Goal: Task Accomplishment & Management: Use online tool/utility

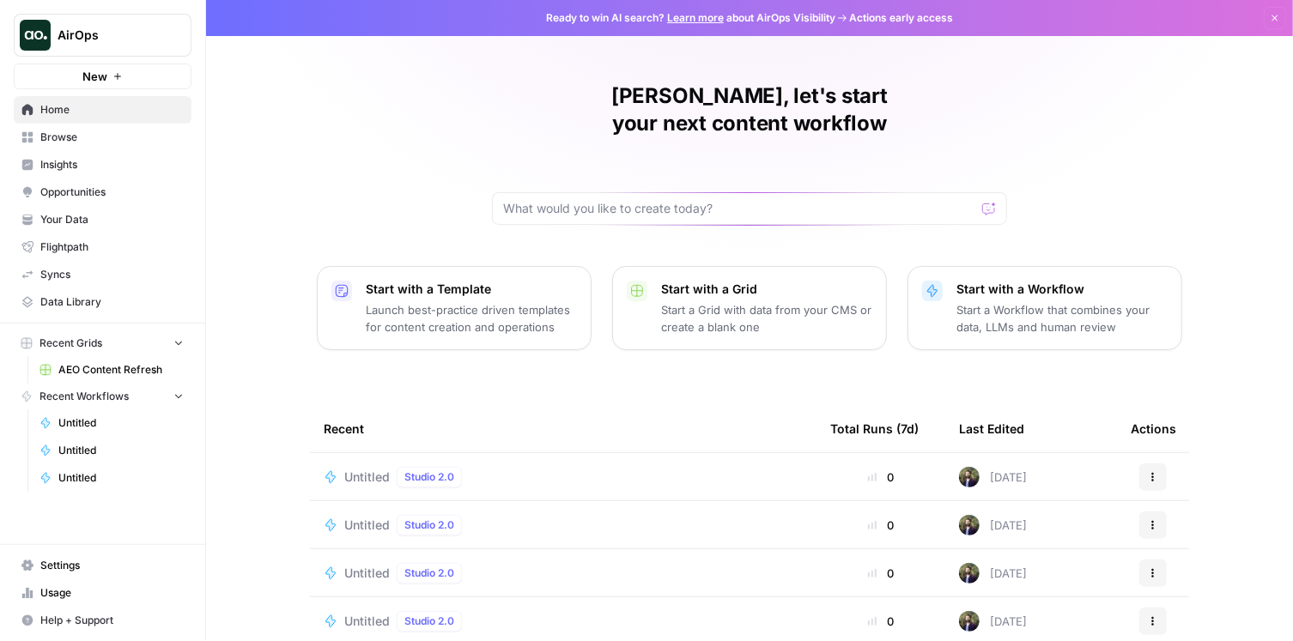
click at [126, 194] on span "Opportunities" at bounding box center [111, 192] width 143 height 15
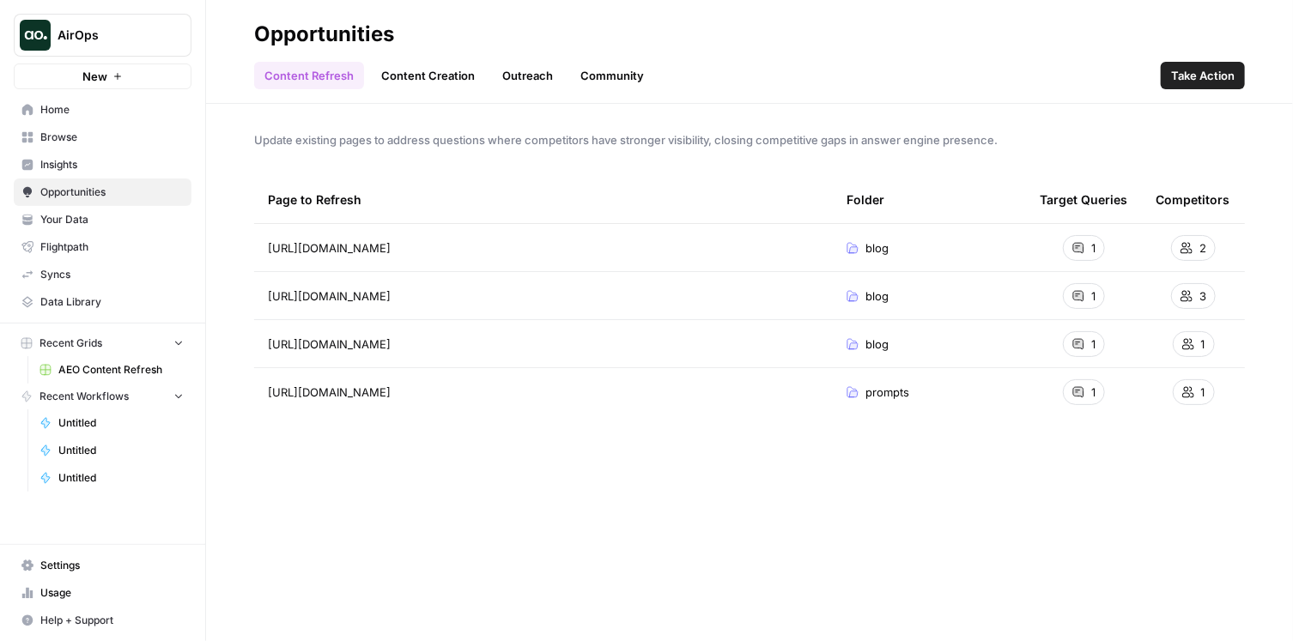
click at [434, 70] on link "Content Creation" at bounding box center [428, 75] width 114 height 27
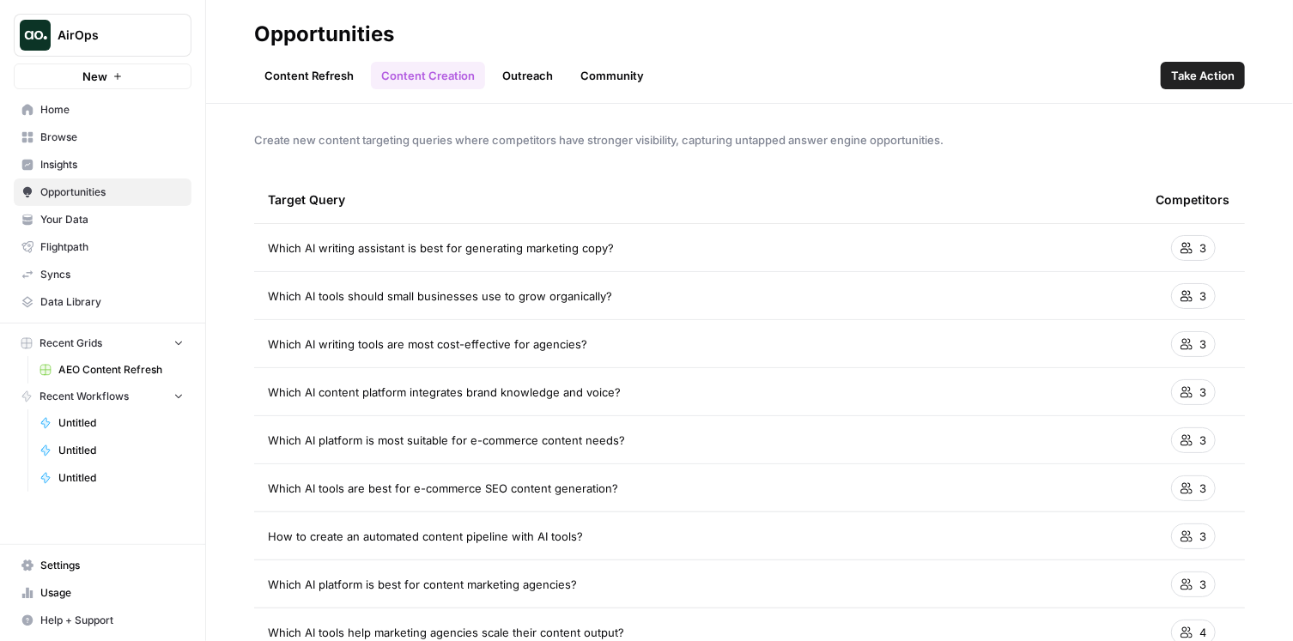
click at [320, 81] on link "Content Refresh" at bounding box center [309, 75] width 110 height 27
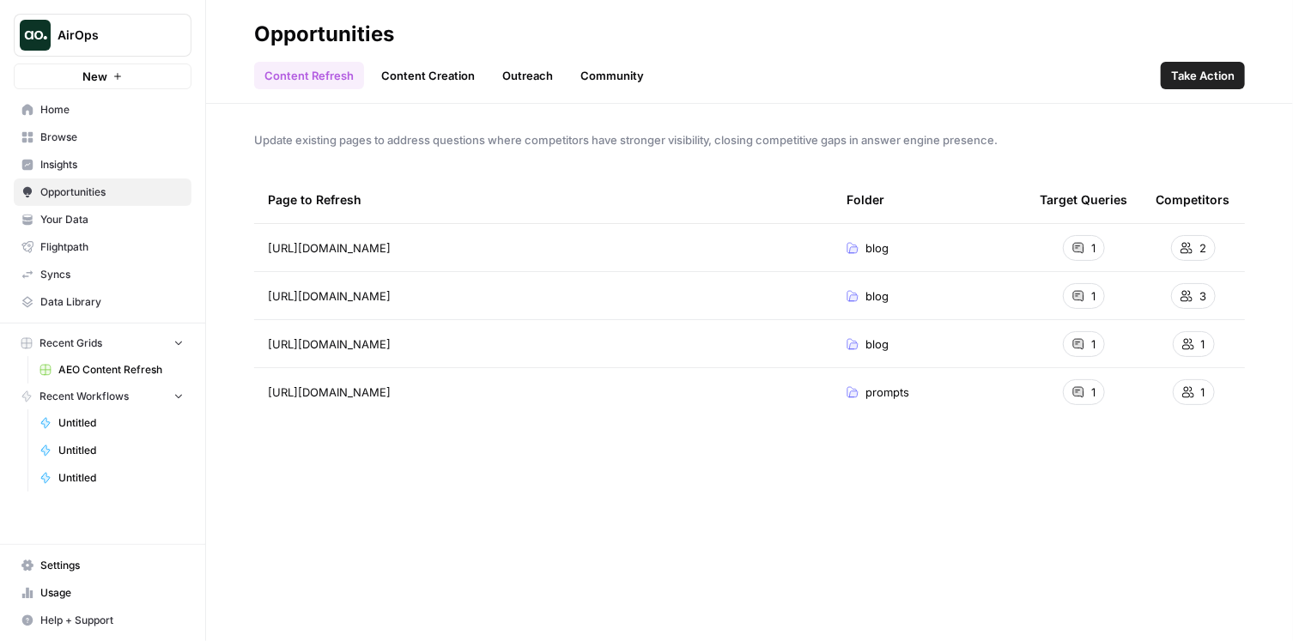
click at [421, 73] on link "Content Creation" at bounding box center [428, 75] width 114 height 27
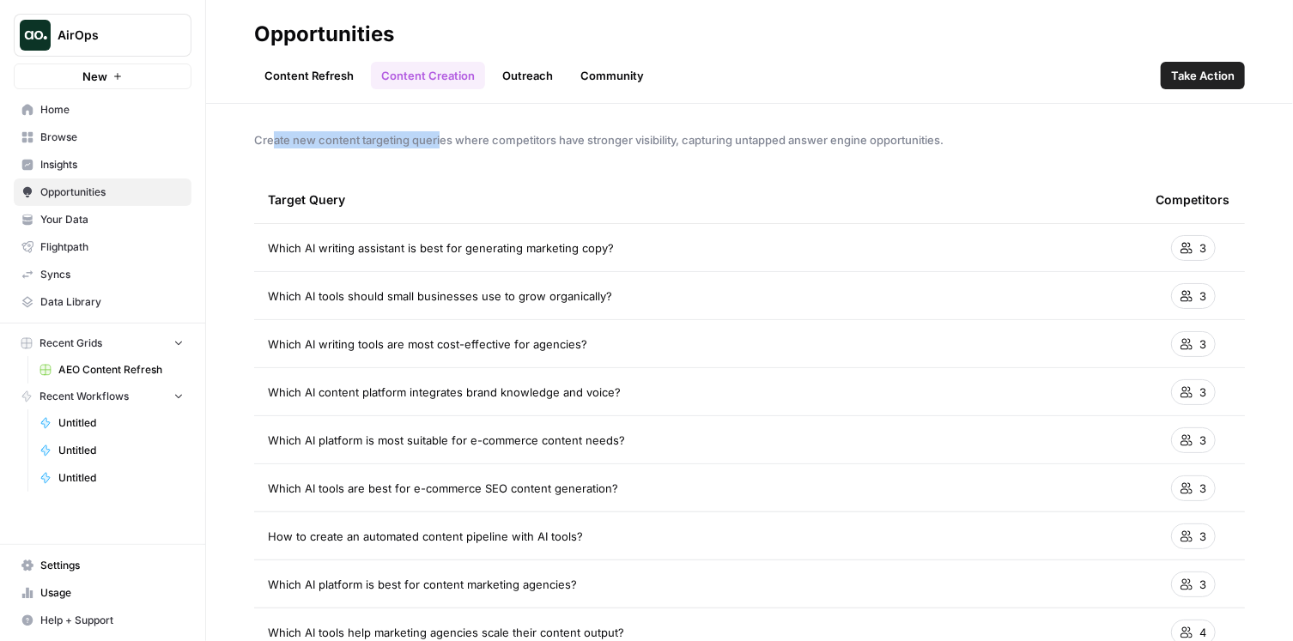
drag, startPoint x: 422, startPoint y: 146, endPoint x: 472, endPoint y: 146, distance: 49.8
click at [469, 146] on span "Create new content targeting queries where competitors have stronger visibility…" at bounding box center [749, 139] width 991 height 17
click at [473, 146] on span "Create new content targeting queries where competitors have stronger visibility…" at bounding box center [749, 139] width 991 height 17
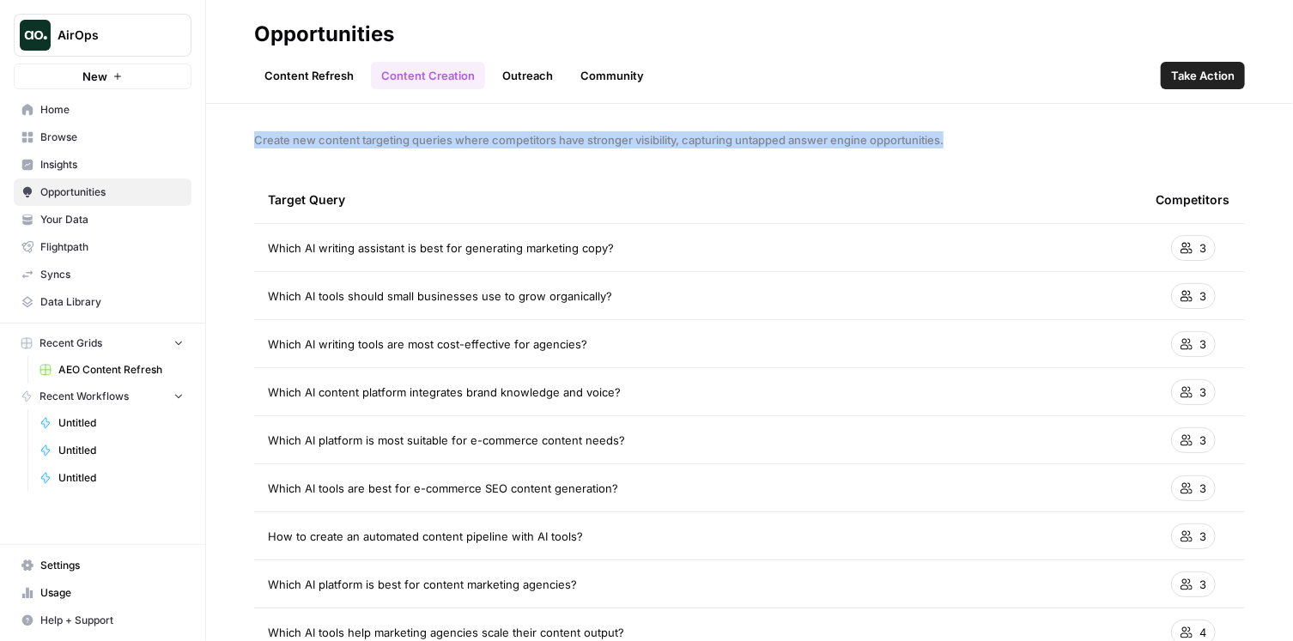
click at [473, 146] on span "Create new content targeting queries where competitors have stronger visibility…" at bounding box center [749, 139] width 991 height 17
click at [544, 149] on div "Create new content targeting queries where competitors have stronger visibility…" at bounding box center [749, 373] width 1087 height 538
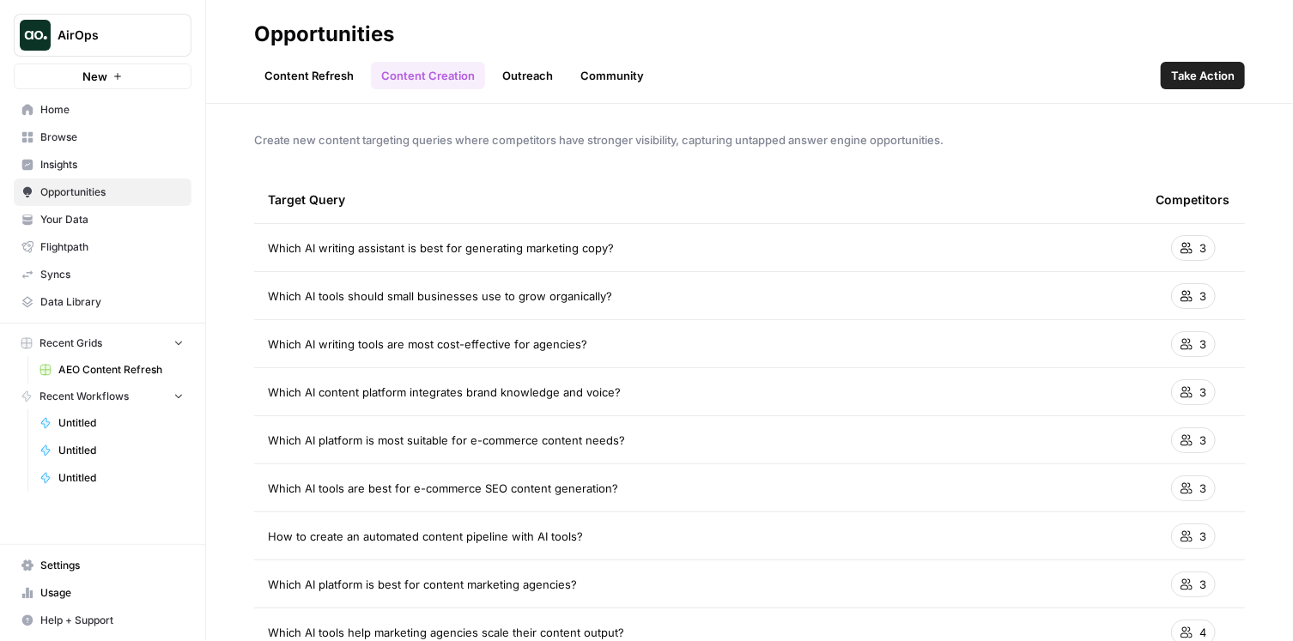
click at [547, 144] on span "Create new content targeting queries where competitors have stronger visibility…" at bounding box center [749, 139] width 991 height 17
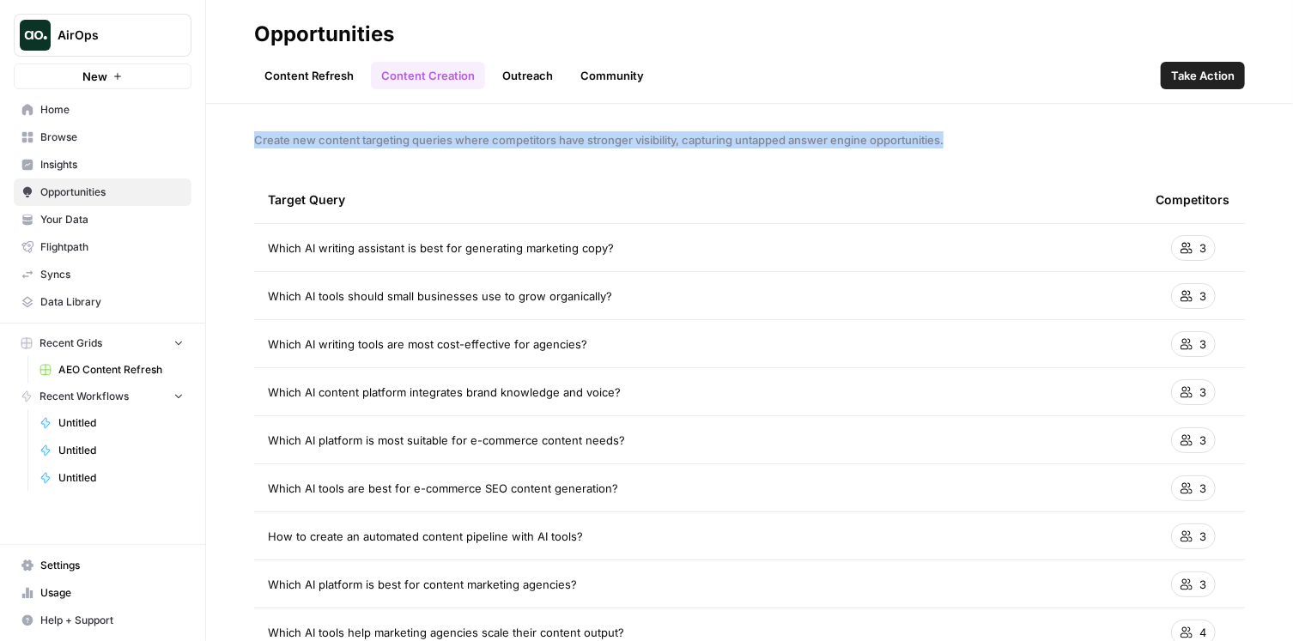
click at [547, 144] on span "Create new content targeting queries where competitors have stronger visibility…" at bounding box center [749, 139] width 991 height 17
click at [612, 145] on span "Create new content targeting queries where competitors have stronger visibility…" at bounding box center [749, 139] width 991 height 17
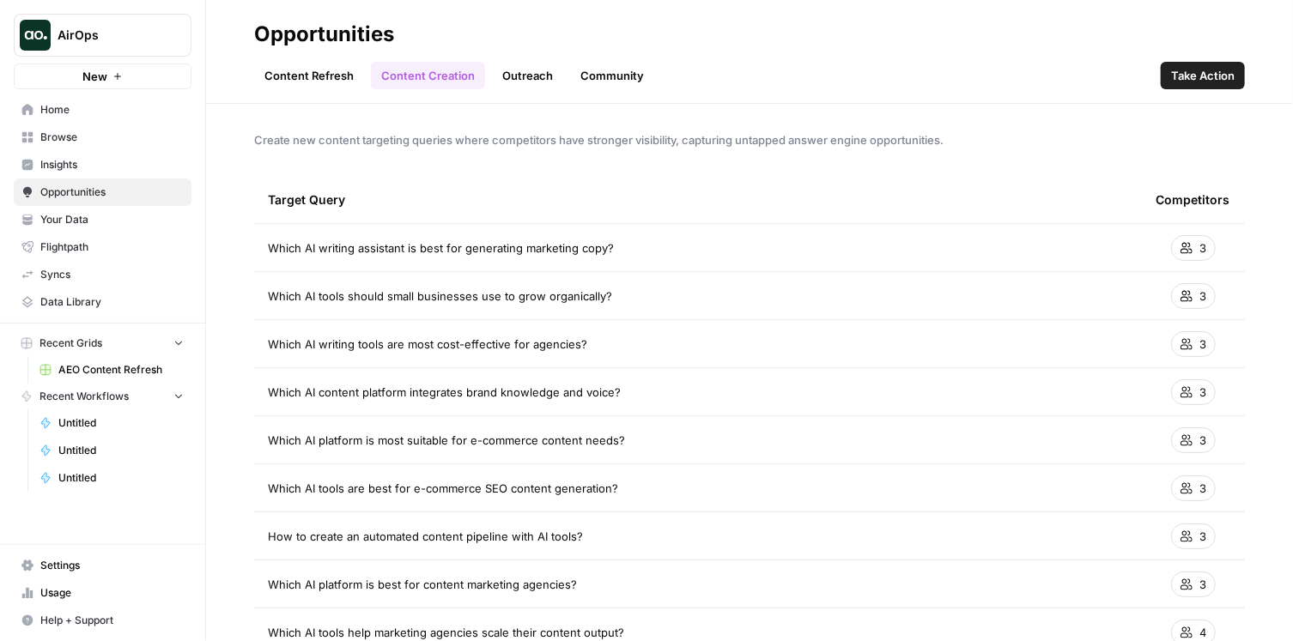
click at [697, 139] on span "Create new content targeting queries where competitors have stronger visibility…" at bounding box center [749, 139] width 991 height 17
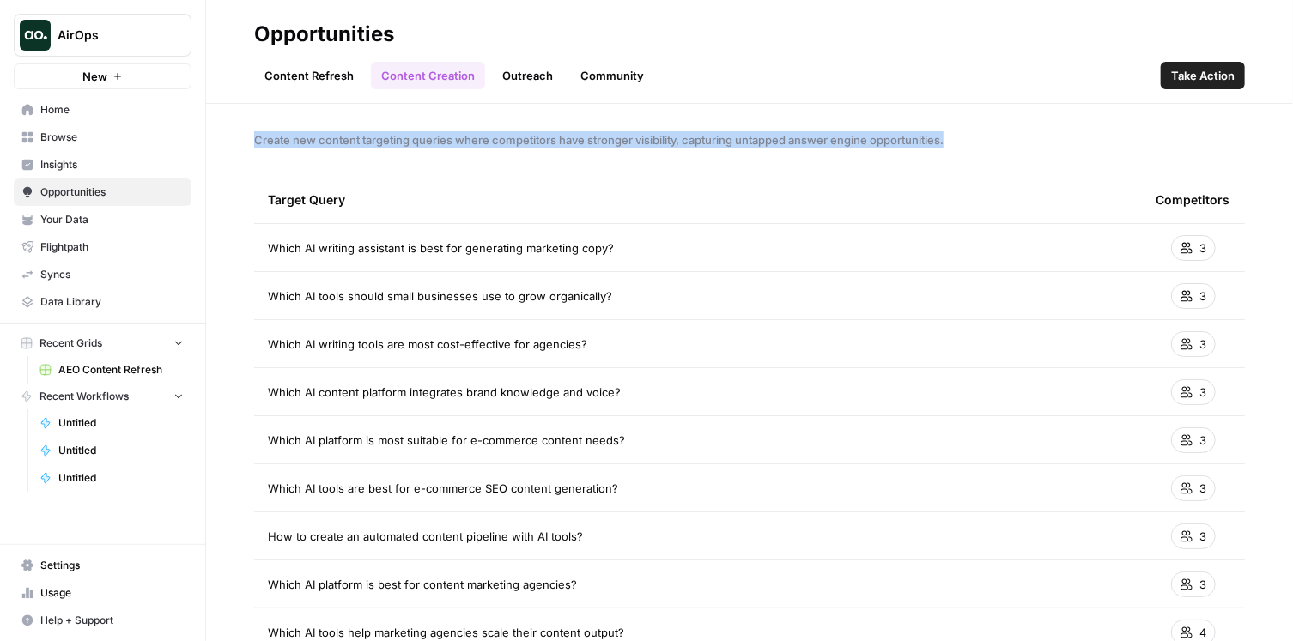
click at [697, 139] on span "Create new content targeting queries where competitors have stronger visibility…" at bounding box center [749, 139] width 991 height 17
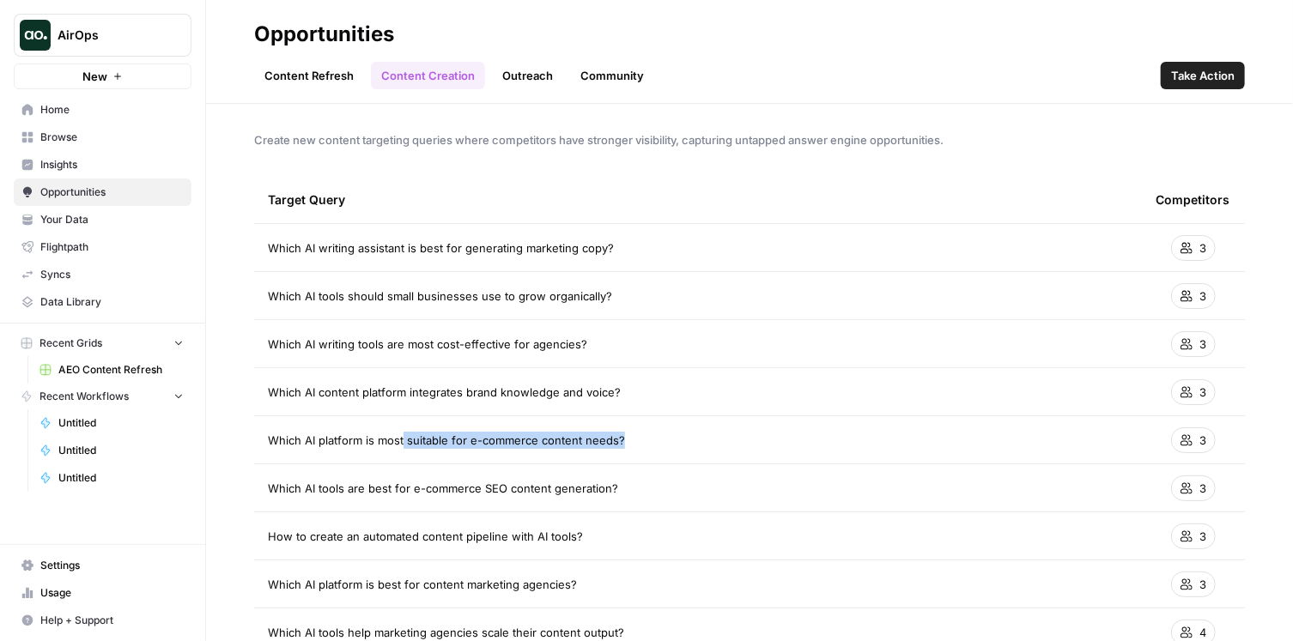
drag, startPoint x: 623, startPoint y: 445, endPoint x: 402, endPoint y: 444, distance: 221.5
click at [403, 444] on div "Which AI platform is most suitable for e-commerce content needs?" at bounding box center [698, 440] width 860 height 17
click at [401, 444] on span "Which AI platform is most suitable for e-commerce content needs?" at bounding box center [446, 440] width 357 height 17
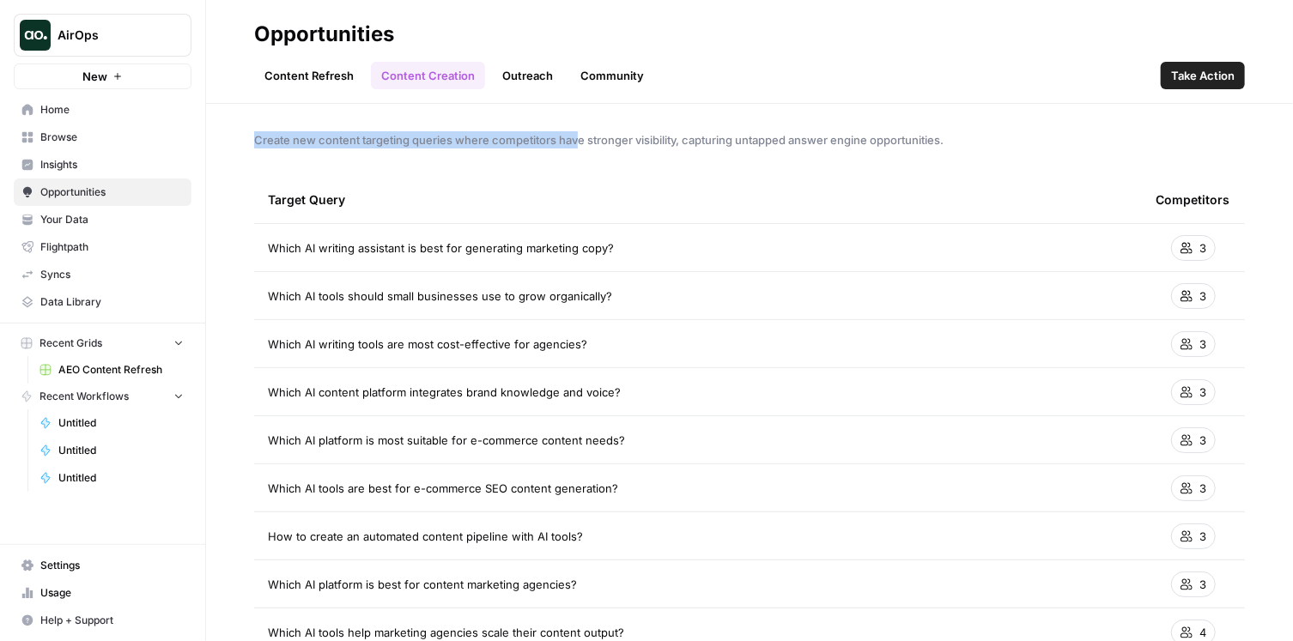
drag, startPoint x: 254, startPoint y: 140, endPoint x: 599, endPoint y: 140, distance: 344.3
click at [599, 140] on span "Create new content targeting queries where competitors have stronger visibility…" at bounding box center [749, 139] width 991 height 17
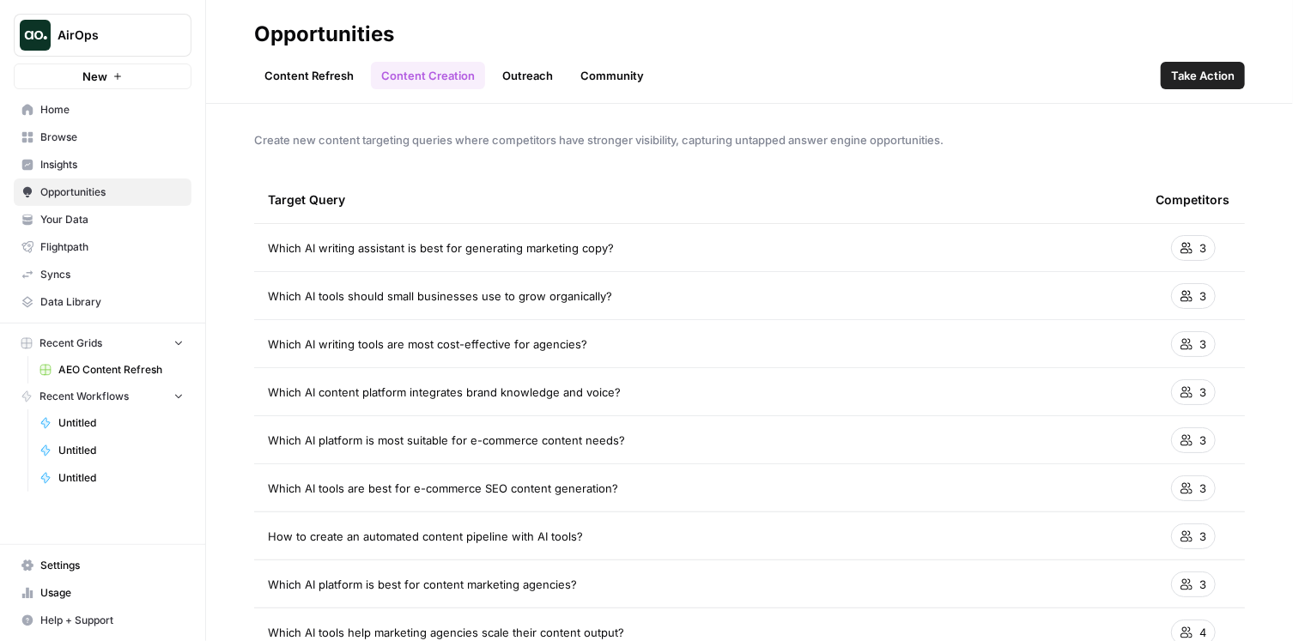
click at [609, 140] on span "Create new content targeting queries where competitors have stronger visibility…" at bounding box center [749, 139] width 991 height 17
drag, startPoint x: 267, startPoint y: 289, endPoint x: 618, endPoint y: 294, distance: 351.2
click at [603, 294] on td "Which AI tools should small businesses use to grow organically?" at bounding box center [698, 295] width 888 height 47
click at [629, 291] on div "Which AI tools should small businesses use to grow organically?" at bounding box center [698, 296] width 860 height 17
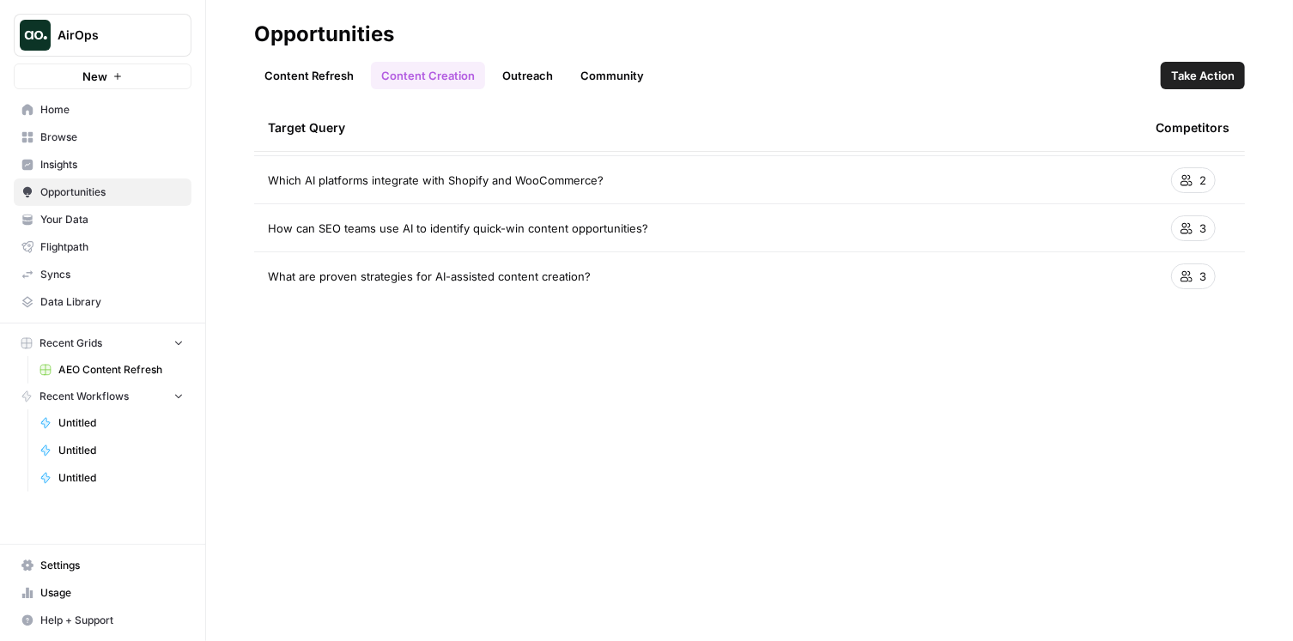
scroll to position [1422, 0]
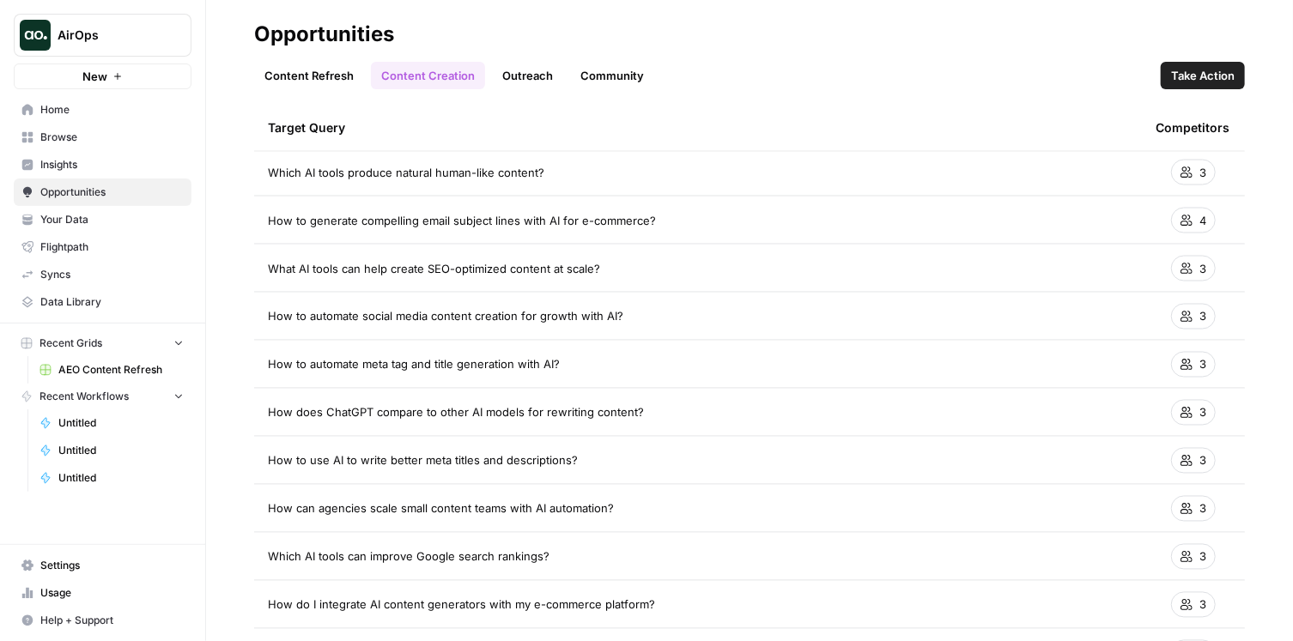
click at [312, 77] on link "Content Refresh" at bounding box center [309, 75] width 110 height 27
